Goal: Task Accomplishment & Management: Manage account settings

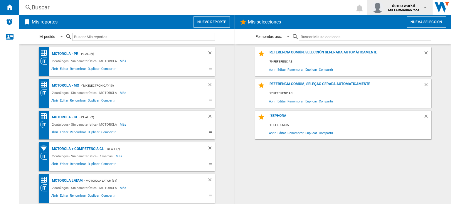
click at [408, 9] on b "MX FARMACIAS YZA" at bounding box center [403, 10] width 31 height 4
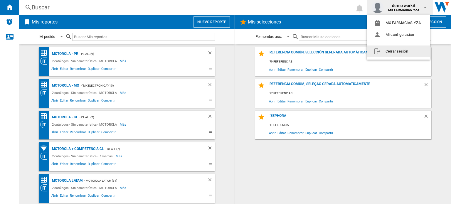
click at [397, 51] on button "Cerrar sesión" at bounding box center [398, 52] width 63 height 12
